Goal: Task Accomplishment & Management: Manage account settings

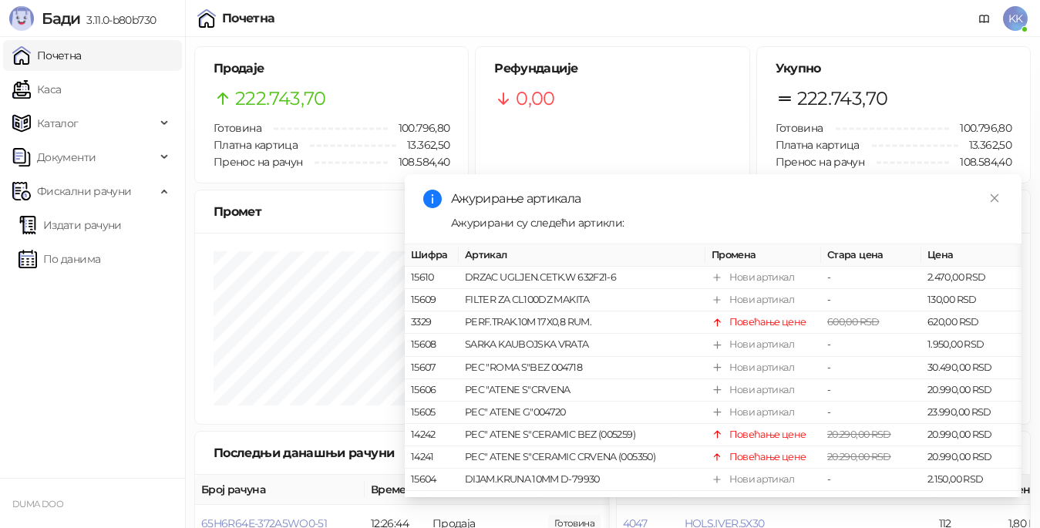
click at [1012, 18] on span "KK" at bounding box center [1015, 18] width 25 height 25
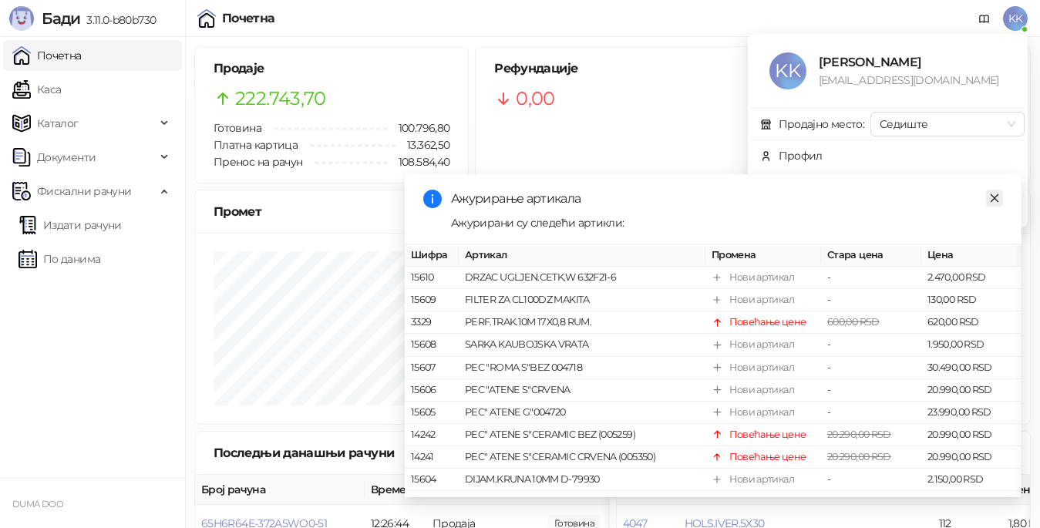
click at [1002, 199] on link "Close" at bounding box center [994, 198] width 17 height 17
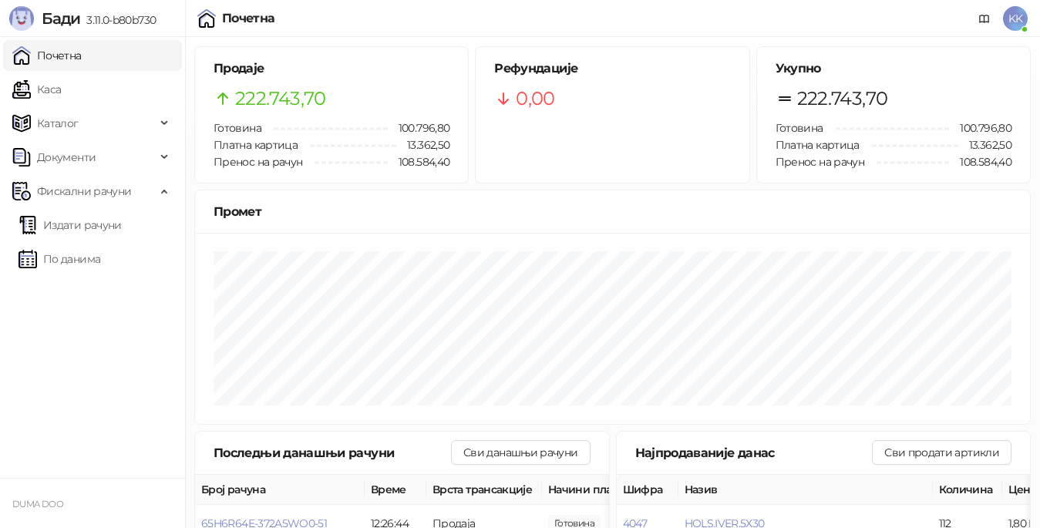
click at [1013, 21] on span "KK" at bounding box center [1015, 18] width 25 height 25
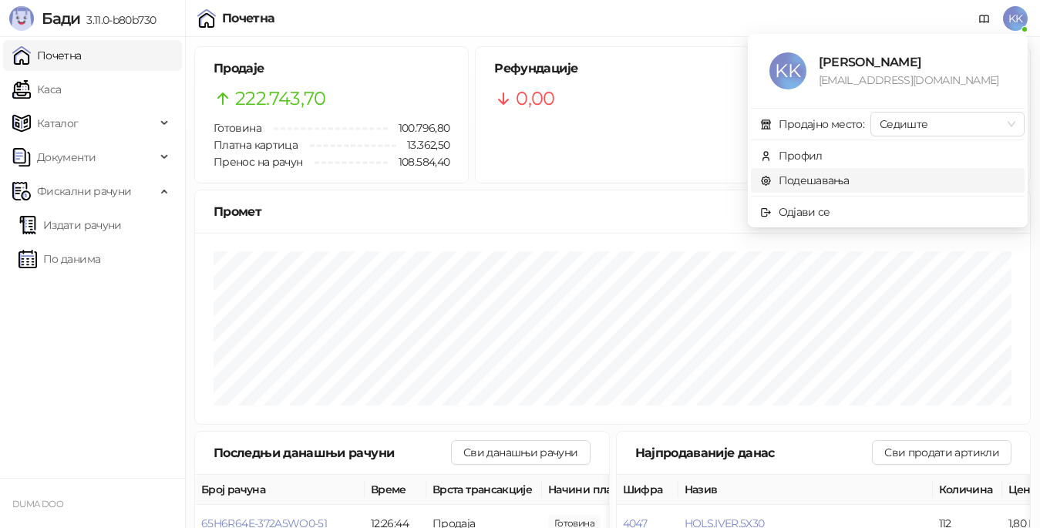
click at [815, 180] on link "Подешавања" at bounding box center [804, 180] width 89 height 14
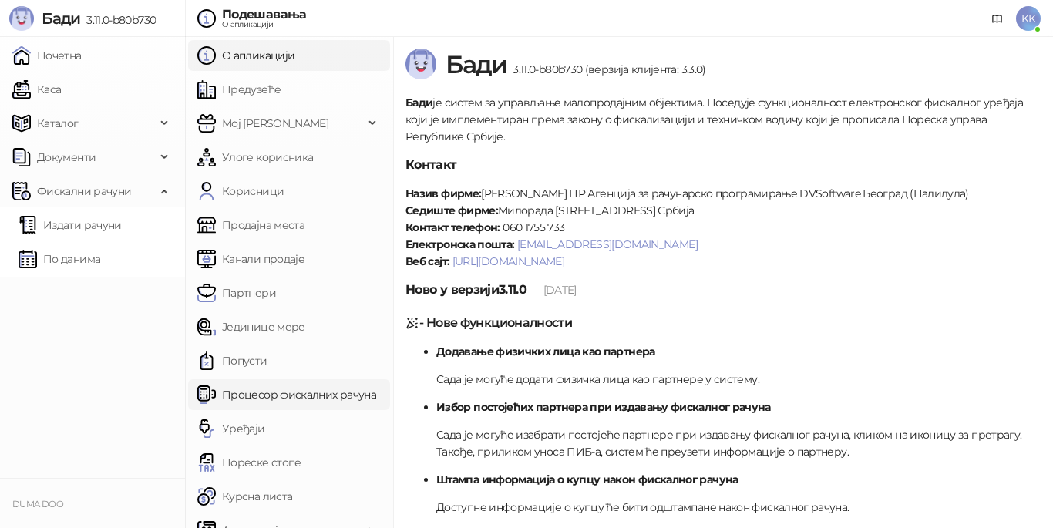
click at [275, 386] on link "Процесор фискалних рачуна" at bounding box center [286, 394] width 179 height 31
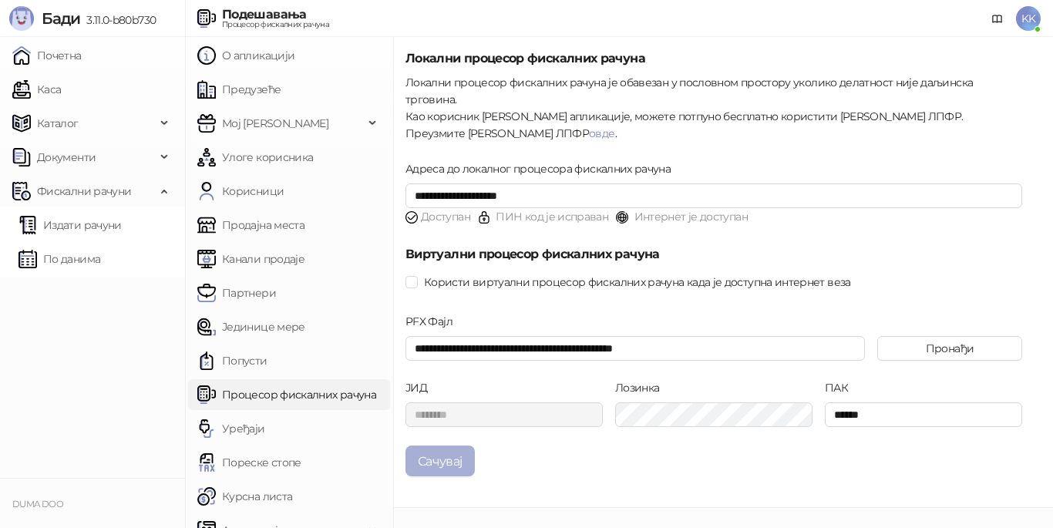
click at [435, 445] on button "Сачувај" at bounding box center [439, 460] width 69 height 31
